Goal: Navigation & Orientation: Understand site structure

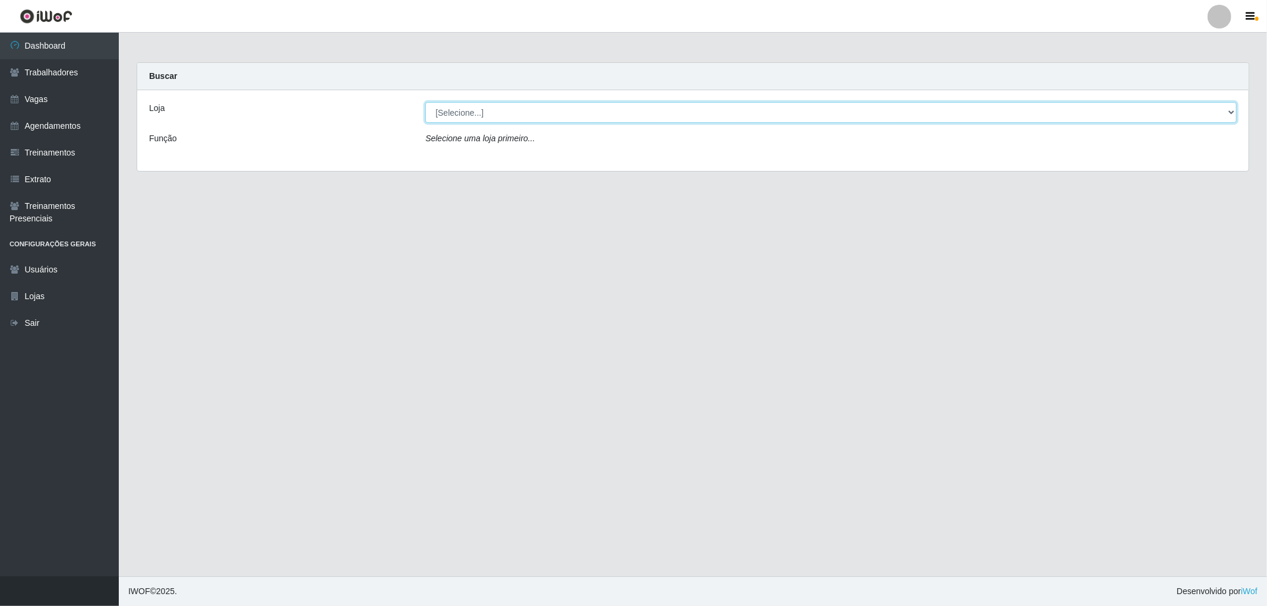
click at [478, 110] on select "[Selecione...] The Pow Pizzaria Delivery - [GEOGRAPHIC_DATA]" at bounding box center [830, 112] width 811 height 21
select select "322"
click at [425, 102] on select "[Selecione...] The Pow Pizzaria Delivery - [GEOGRAPHIC_DATA]" at bounding box center [830, 112] width 811 height 21
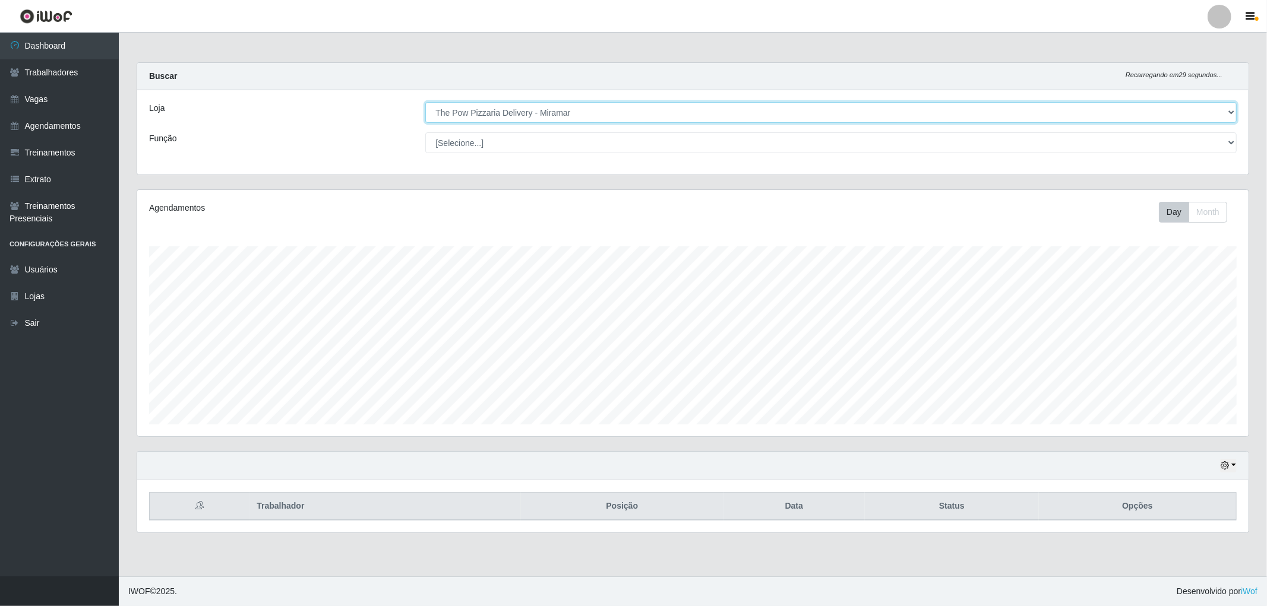
scroll to position [246, 1111]
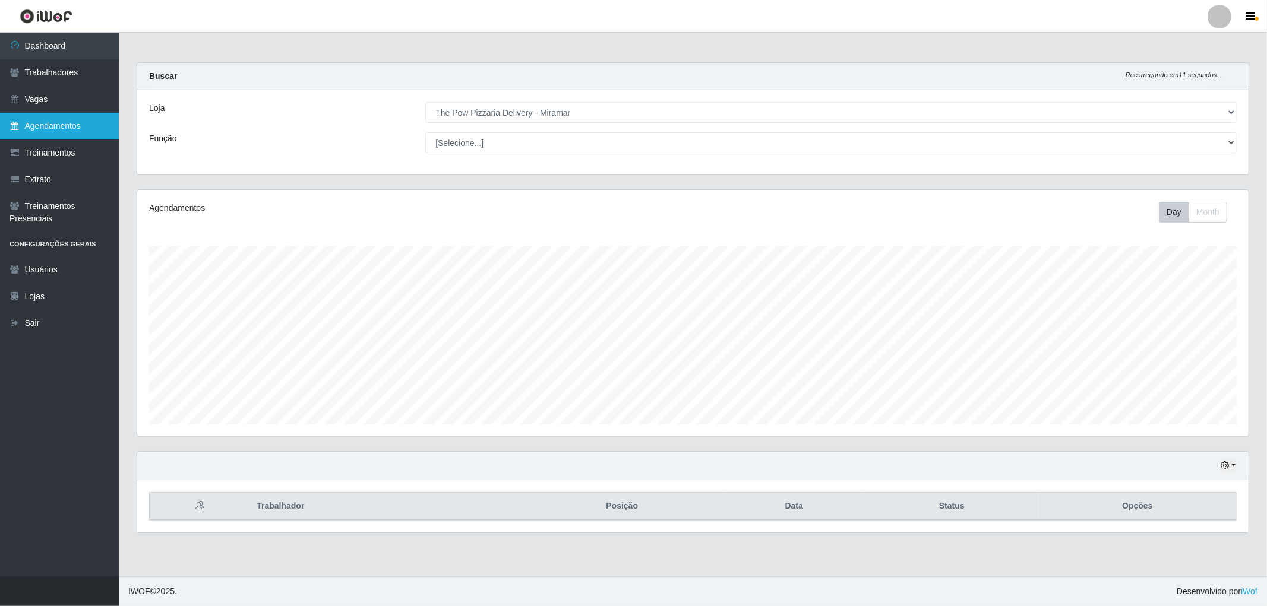
click at [77, 122] on link "Agendamentos" at bounding box center [59, 126] width 119 height 27
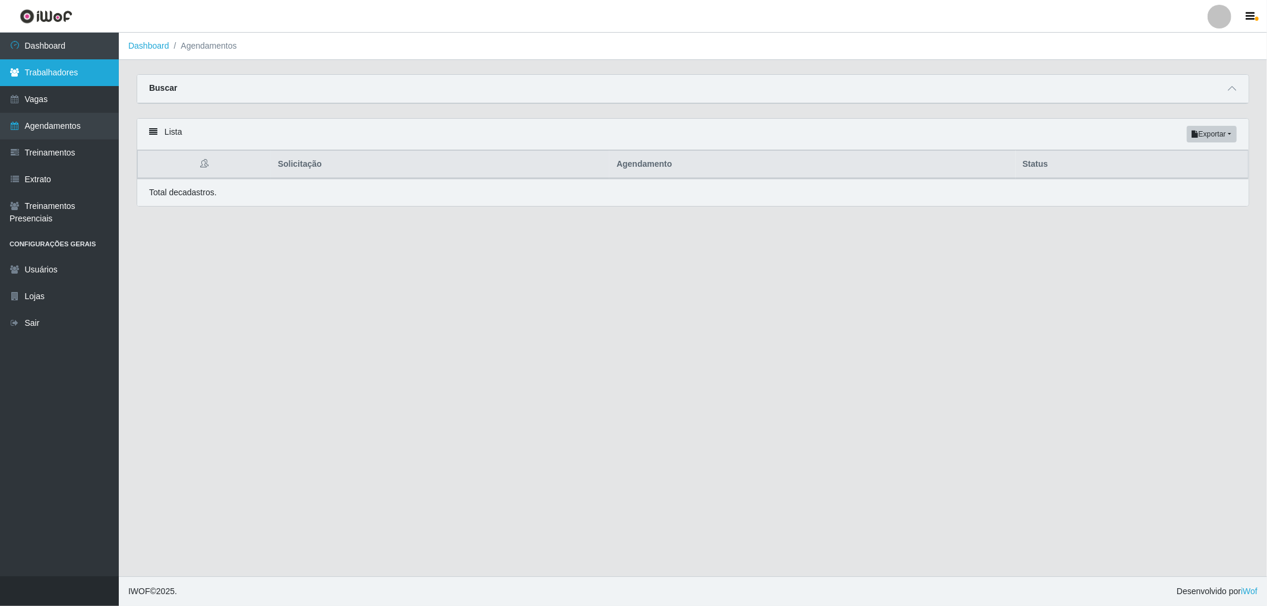
click at [21, 74] on link "Trabalhadores" at bounding box center [59, 72] width 119 height 27
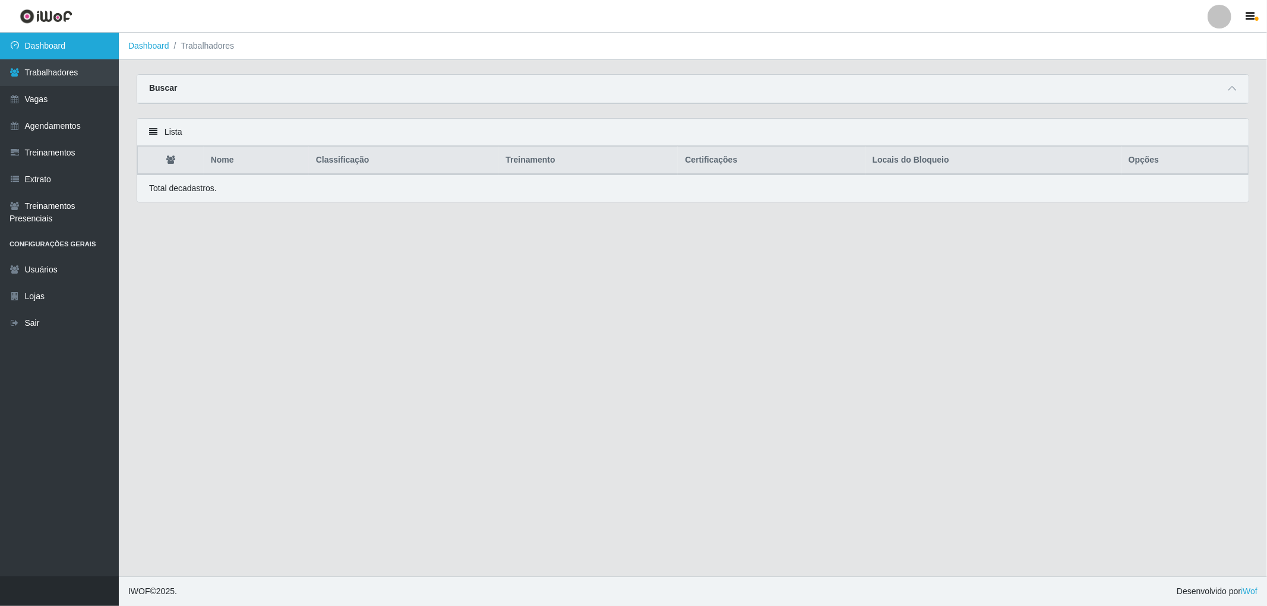
click at [58, 48] on link "Dashboard" at bounding box center [59, 46] width 119 height 27
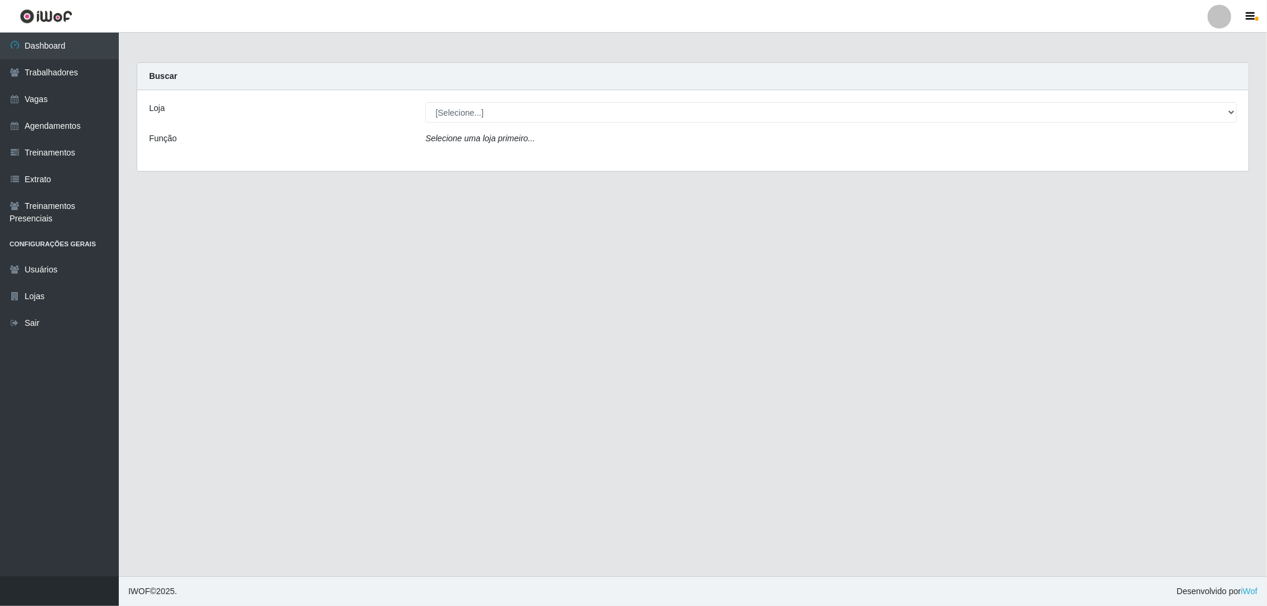
click at [500, 99] on div "Loja [Selecione...] The Pow Pizzaria Delivery - Miramar Função Selecione [PERSO…" at bounding box center [692, 130] width 1111 height 81
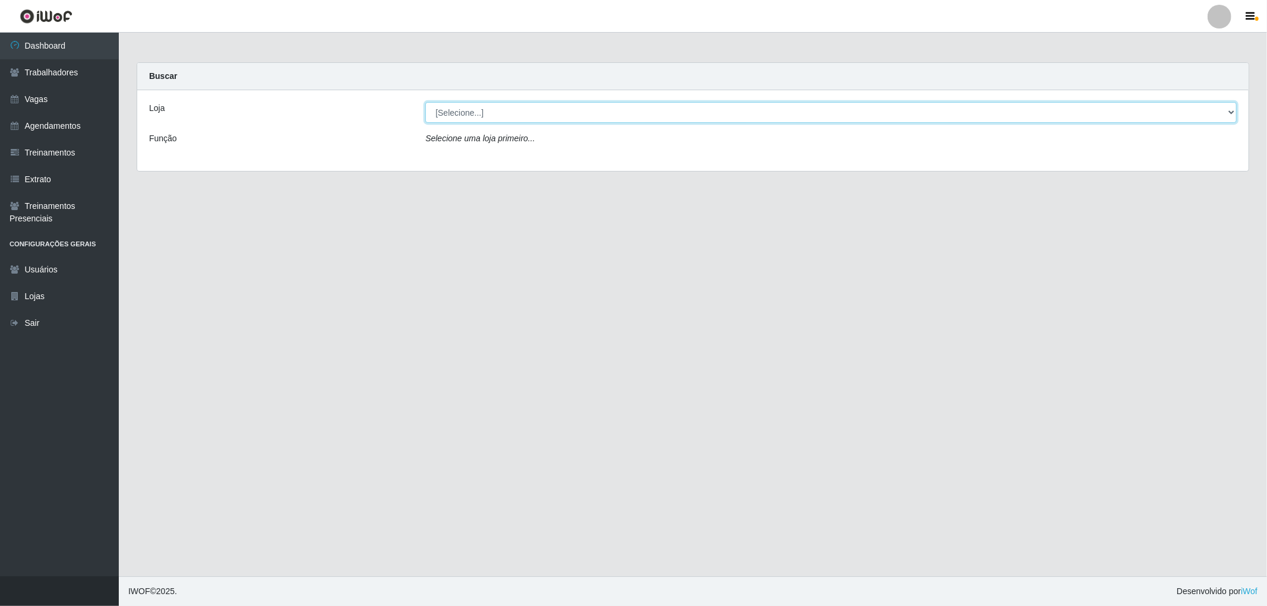
click at [500, 105] on select "[Selecione...] The Pow Pizzaria Delivery - [GEOGRAPHIC_DATA]" at bounding box center [830, 112] width 811 height 21
select select "322"
click at [425, 102] on select "[Selecione...] The Pow Pizzaria Delivery - [GEOGRAPHIC_DATA]" at bounding box center [830, 112] width 811 height 21
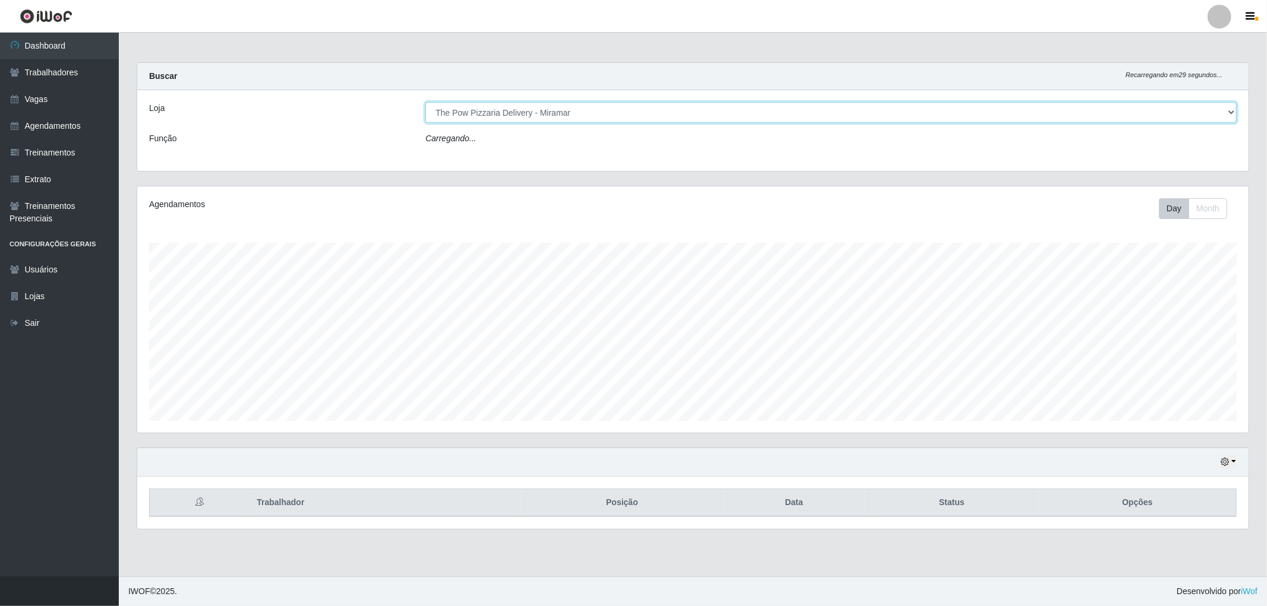
scroll to position [246, 1111]
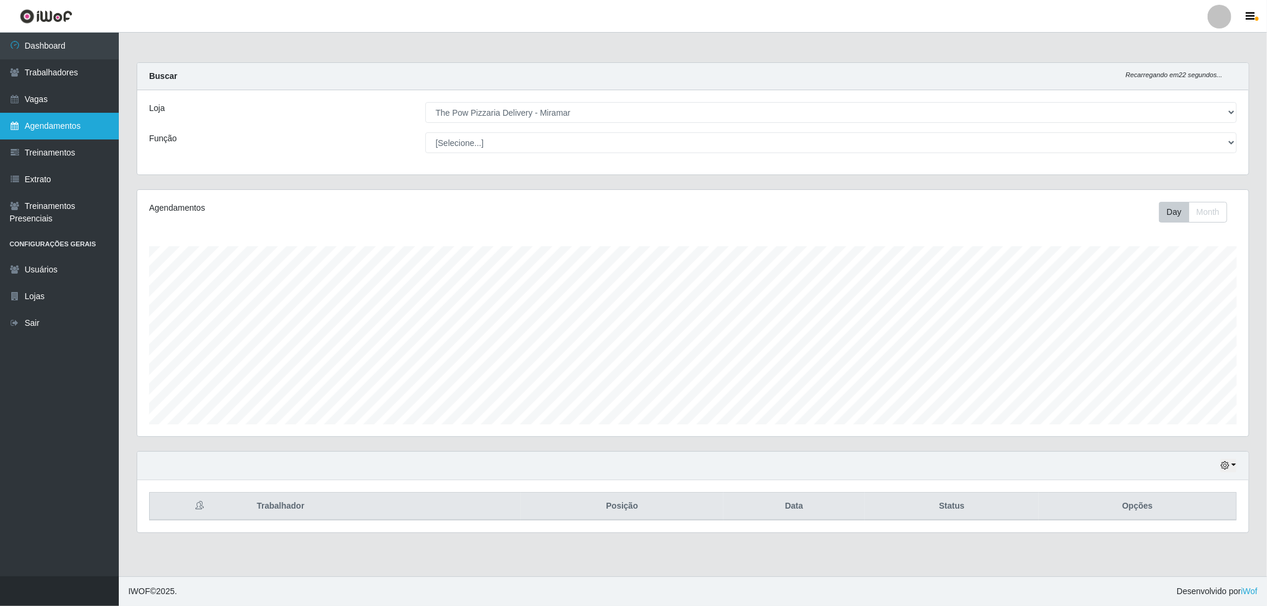
click at [62, 128] on link "Agendamentos" at bounding box center [59, 126] width 119 height 27
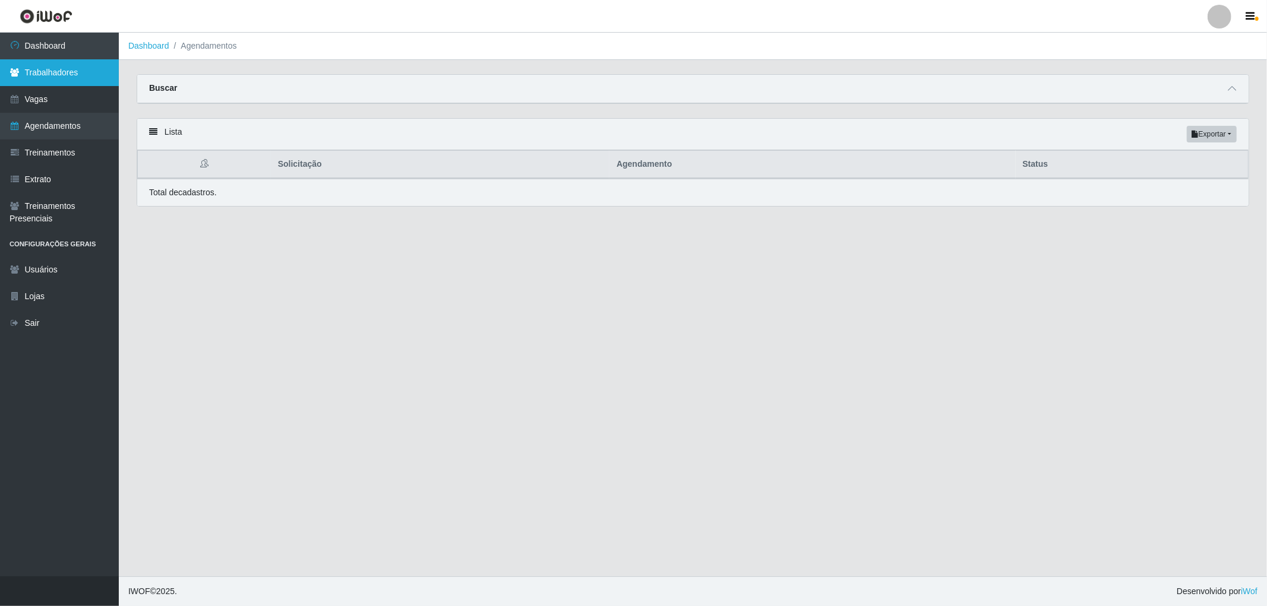
click at [46, 75] on link "Trabalhadores" at bounding box center [59, 72] width 119 height 27
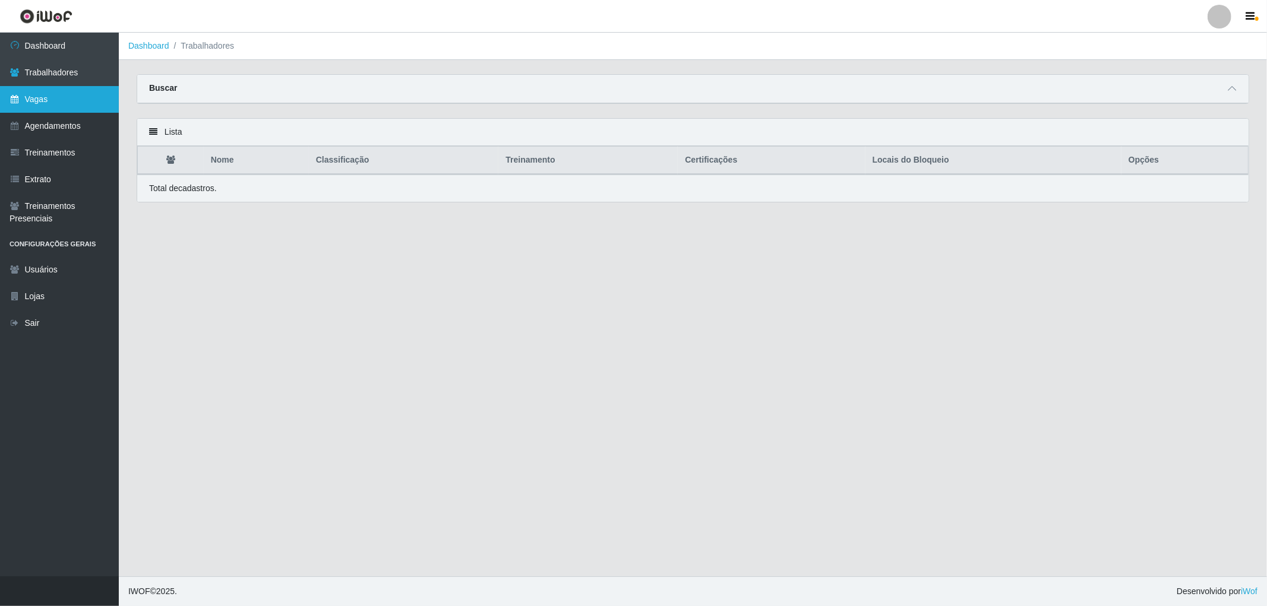
click at [46, 104] on link "Vagas" at bounding box center [59, 99] width 119 height 27
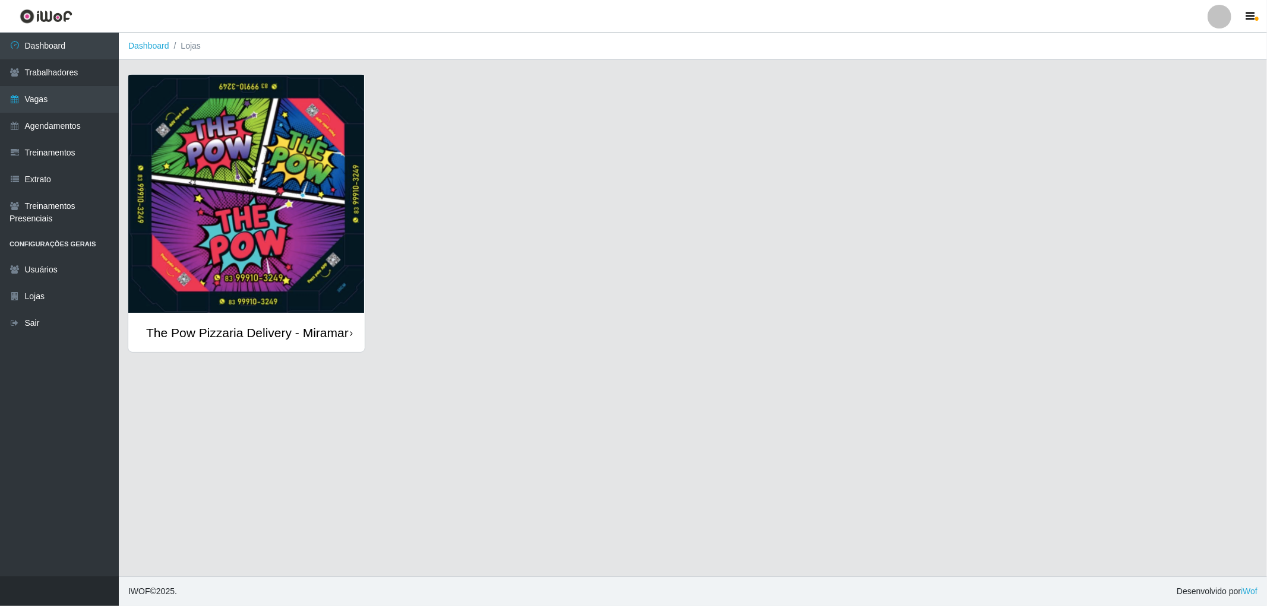
click at [205, 285] on img at bounding box center [246, 194] width 236 height 239
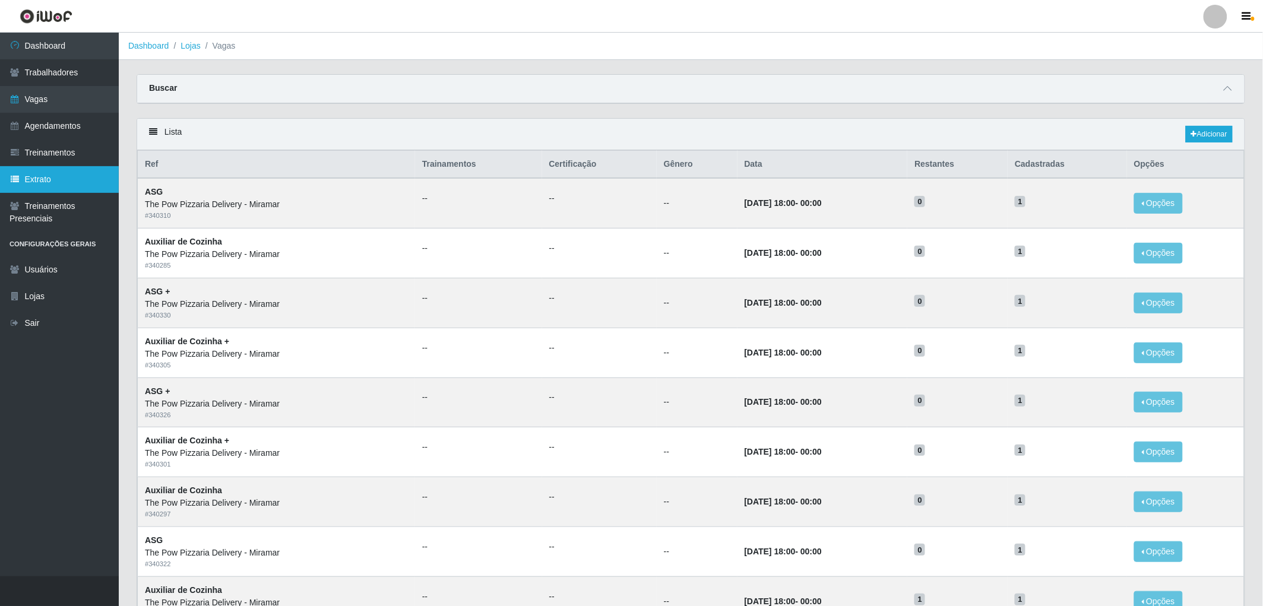
click at [27, 179] on link "Extrato" at bounding box center [59, 179] width 119 height 27
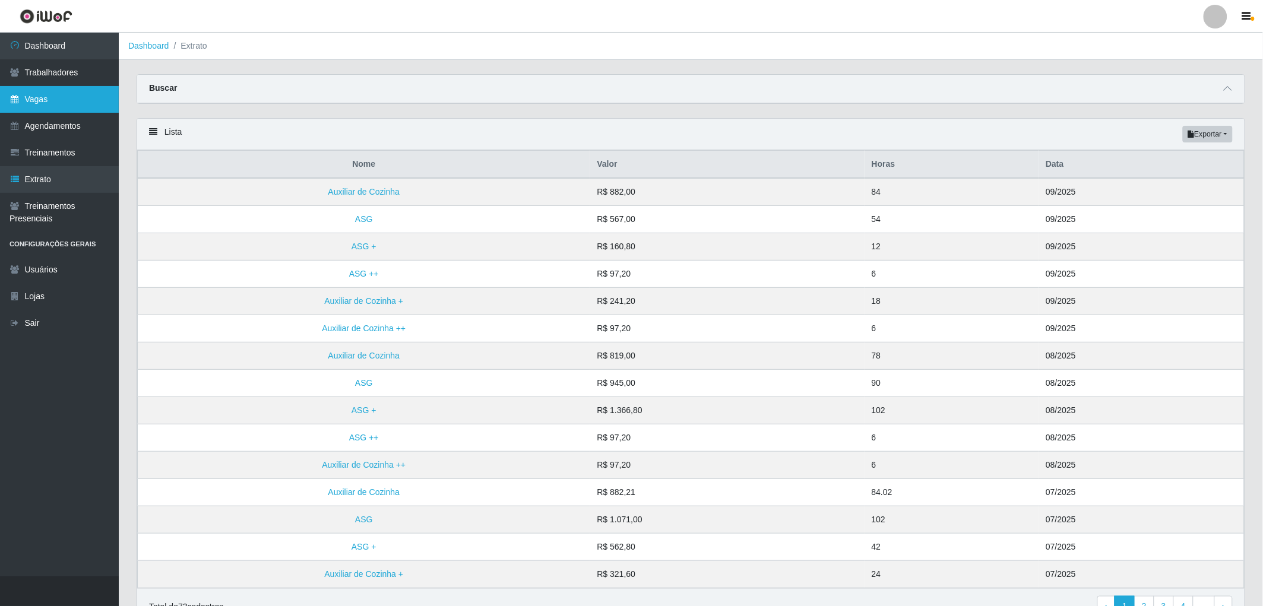
click at [71, 94] on link "Vagas" at bounding box center [59, 99] width 119 height 27
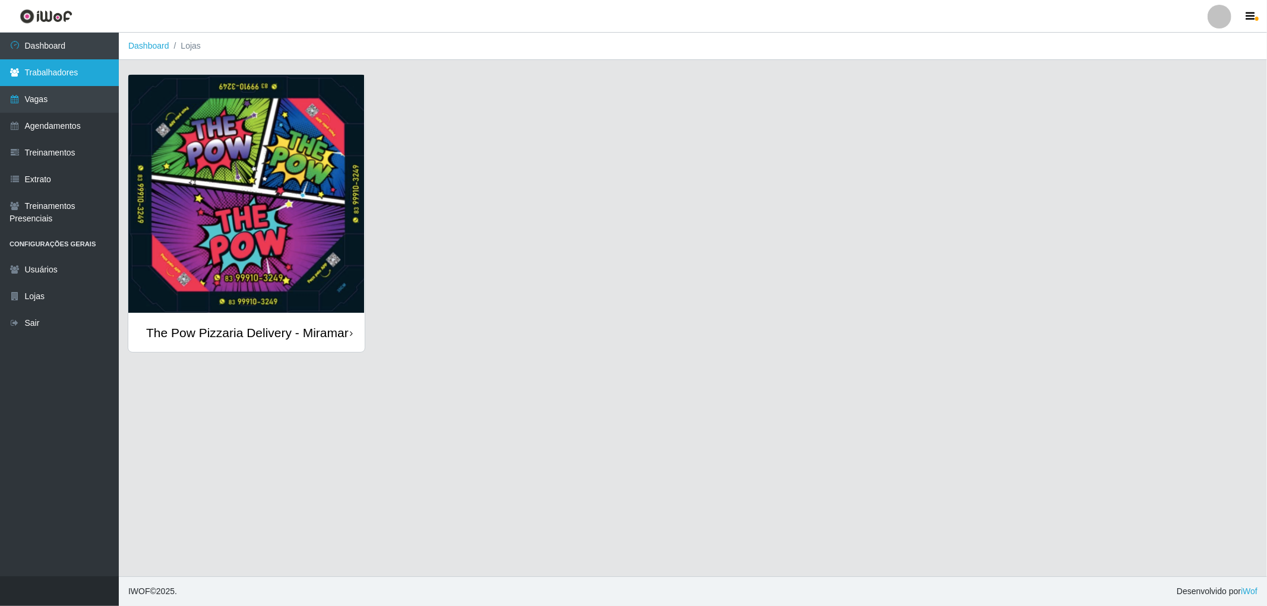
click at [78, 72] on link "Trabalhadores" at bounding box center [59, 72] width 119 height 27
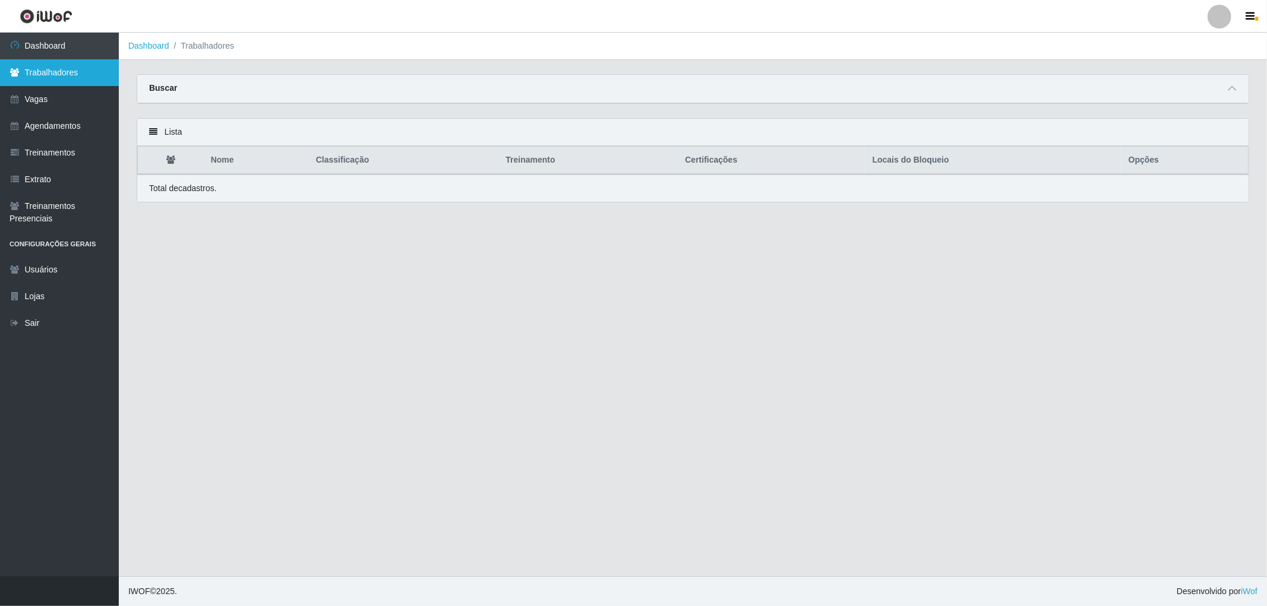
click at [30, 61] on link "Trabalhadores" at bounding box center [59, 72] width 119 height 27
click at [208, 42] on li "Trabalhadores" at bounding box center [201, 46] width 65 height 12
click at [67, 67] on link "Trabalhadores" at bounding box center [59, 72] width 119 height 27
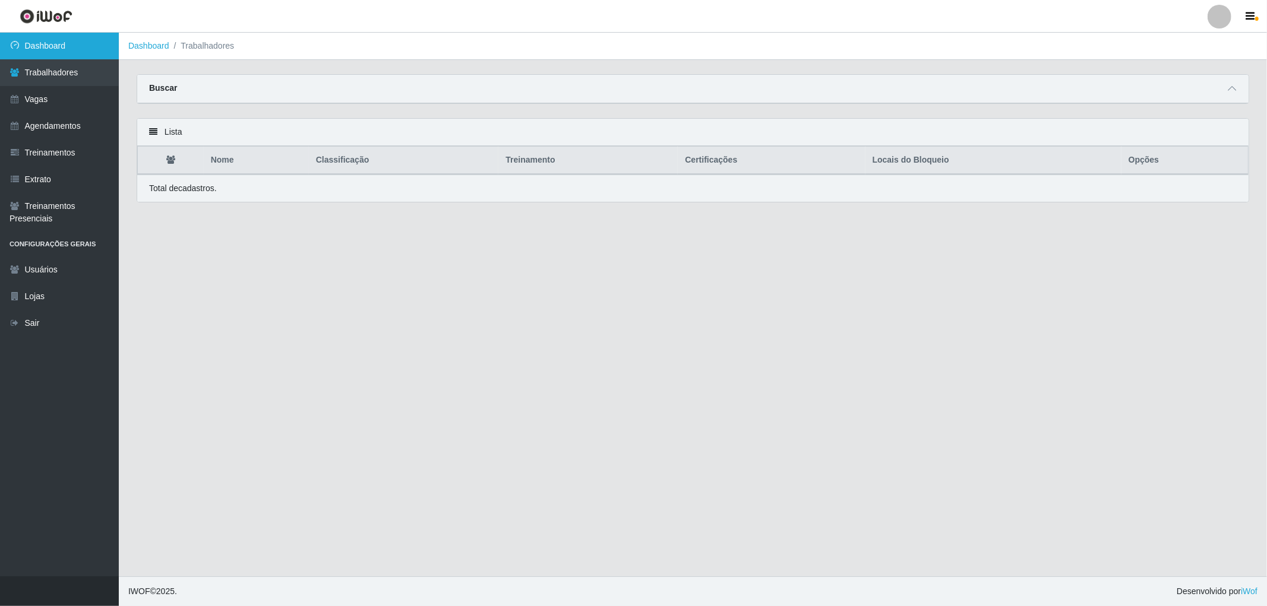
click at [66, 52] on link "Dashboard" at bounding box center [59, 46] width 119 height 27
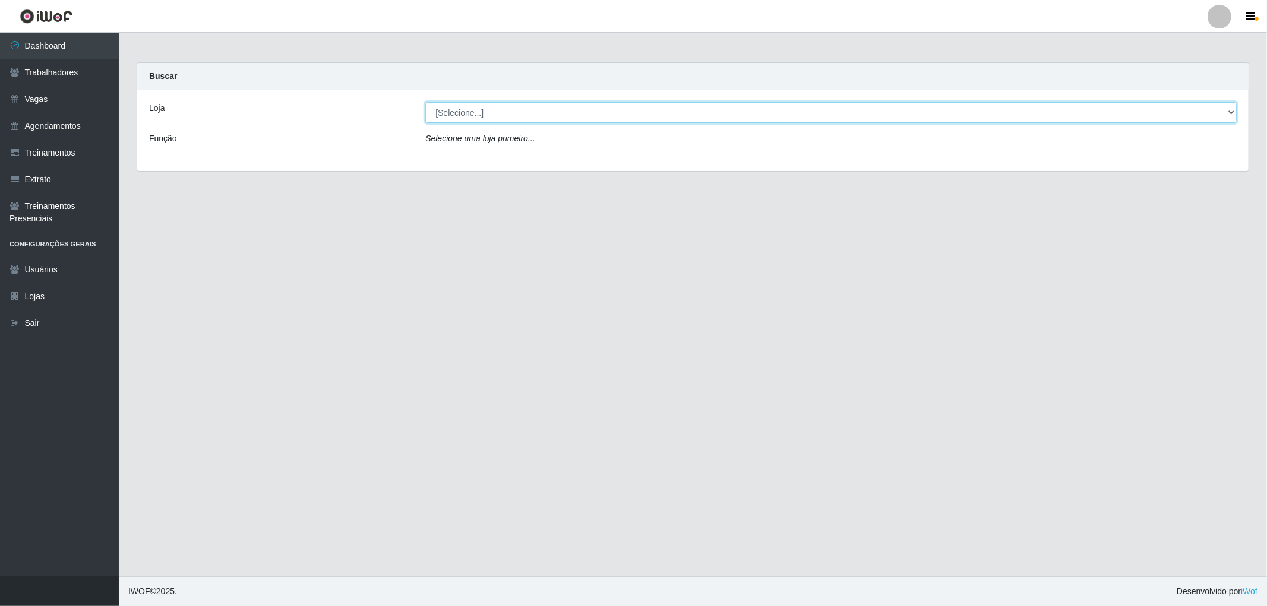
click at [586, 117] on select "[Selecione...] The Pow Pizzaria Delivery - [GEOGRAPHIC_DATA]" at bounding box center [830, 112] width 811 height 21
select select "322"
click at [425, 102] on select "[Selecione...] The Pow Pizzaria Delivery - [GEOGRAPHIC_DATA]" at bounding box center [830, 112] width 811 height 21
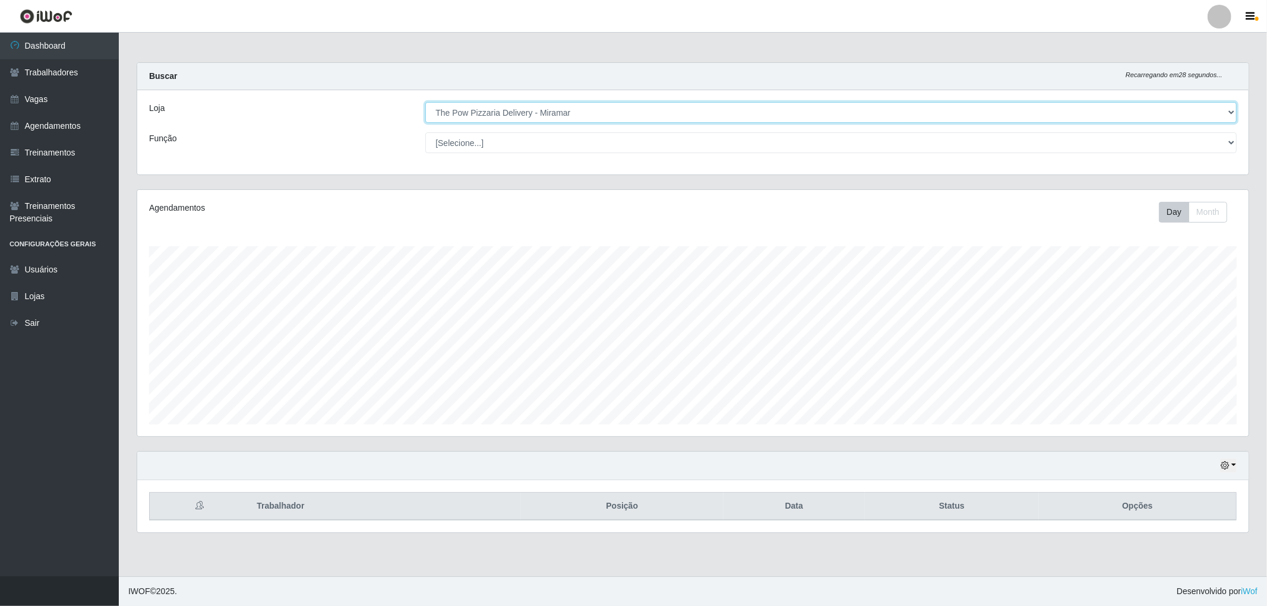
scroll to position [246, 1111]
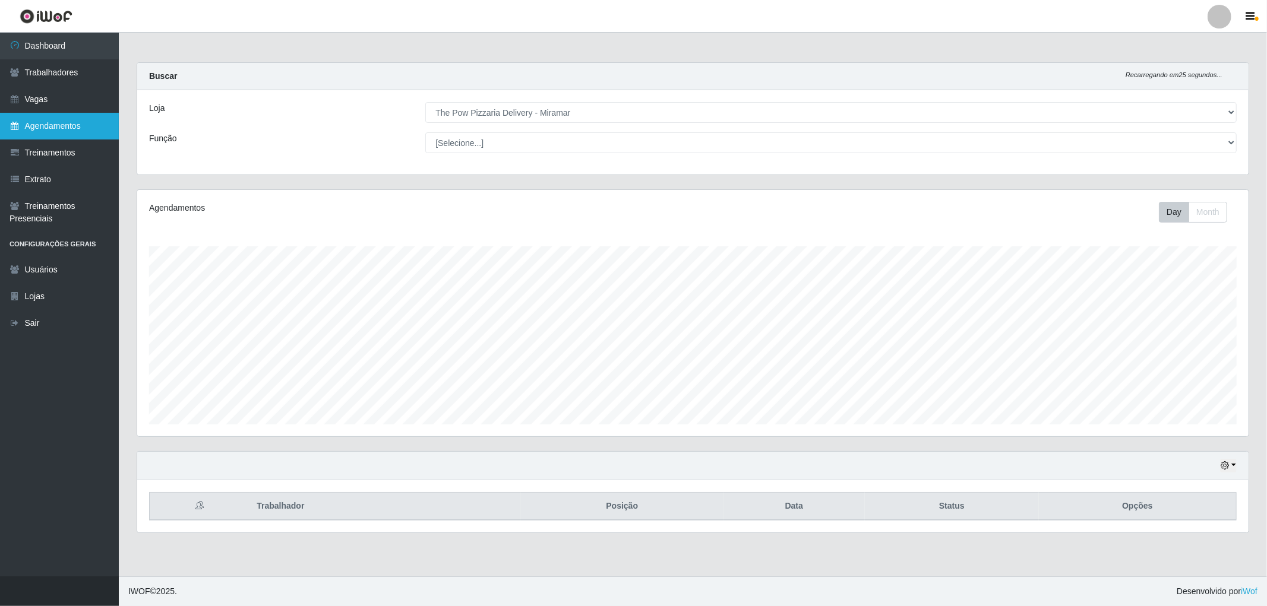
click at [56, 125] on link "Agendamentos" at bounding box center [59, 126] width 119 height 27
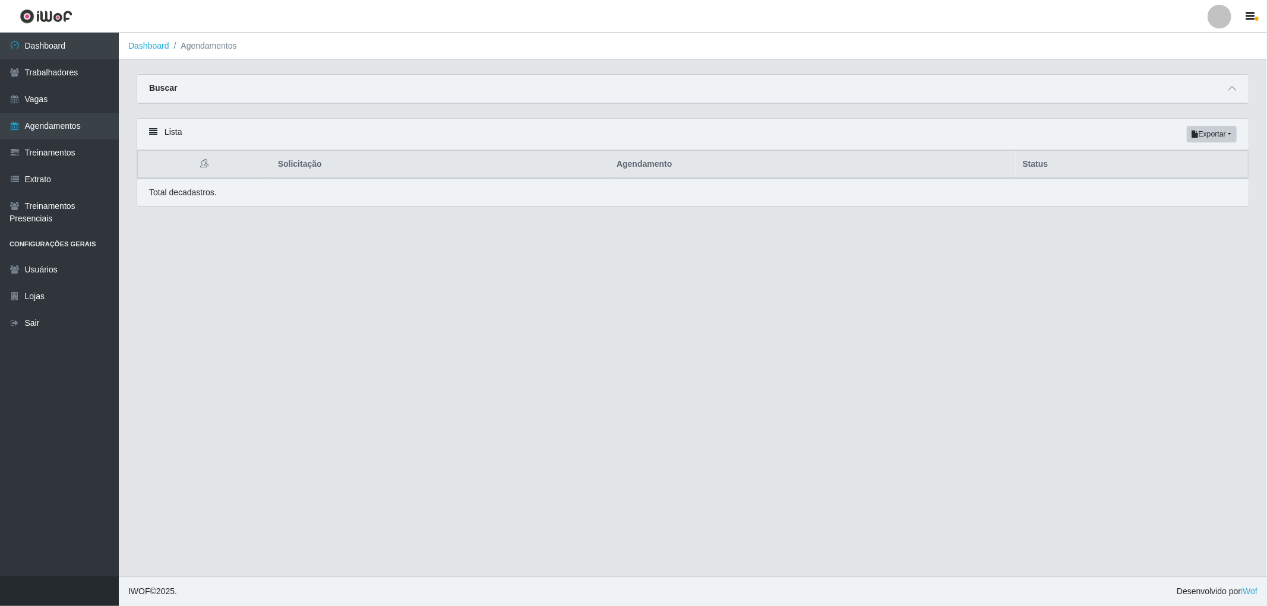
click at [222, 38] on ol "Dashboard Agendamentos" at bounding box center [693, 46] width 1148 height 27
